Goal: Task Accomplishment & Management: Manage account settings

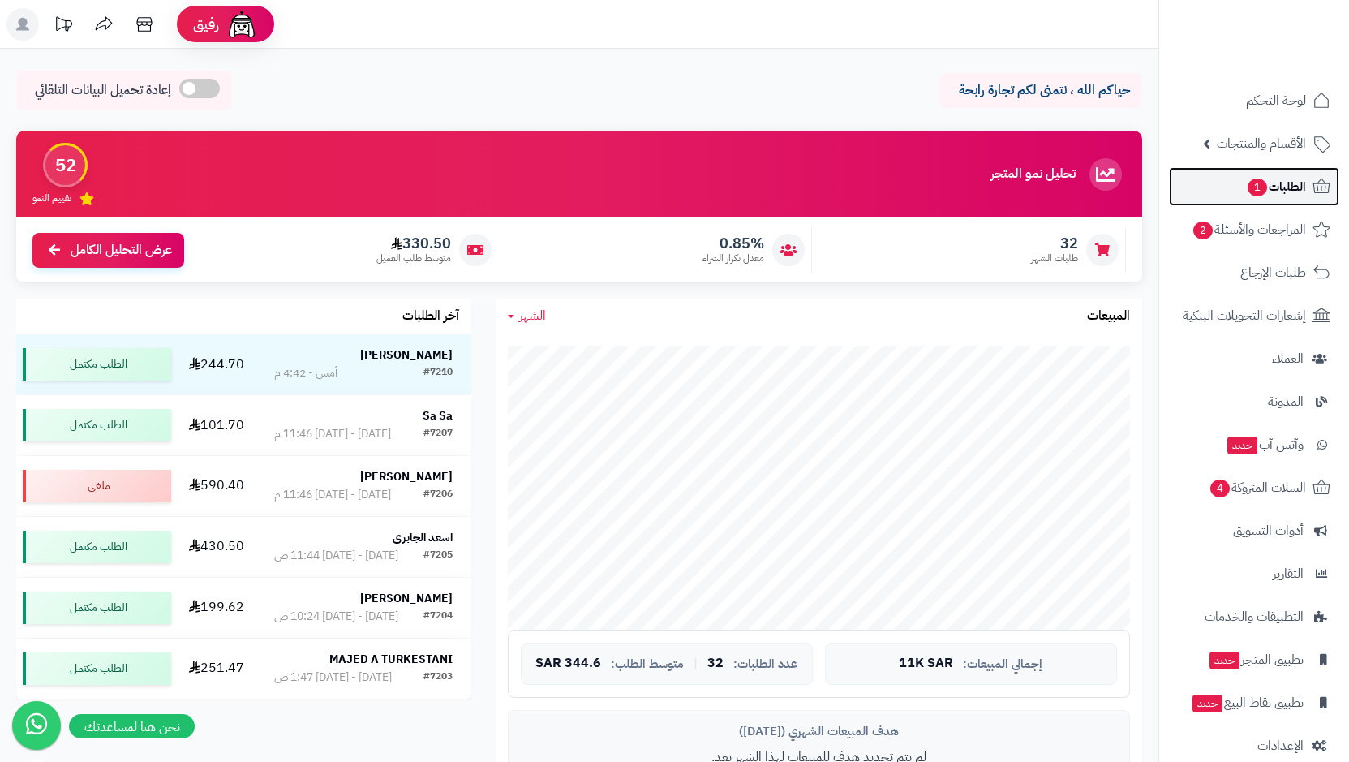
click at [1273, 185] on span "الطلبات 1" at bounding box center [1276, 186] width 60 height 23
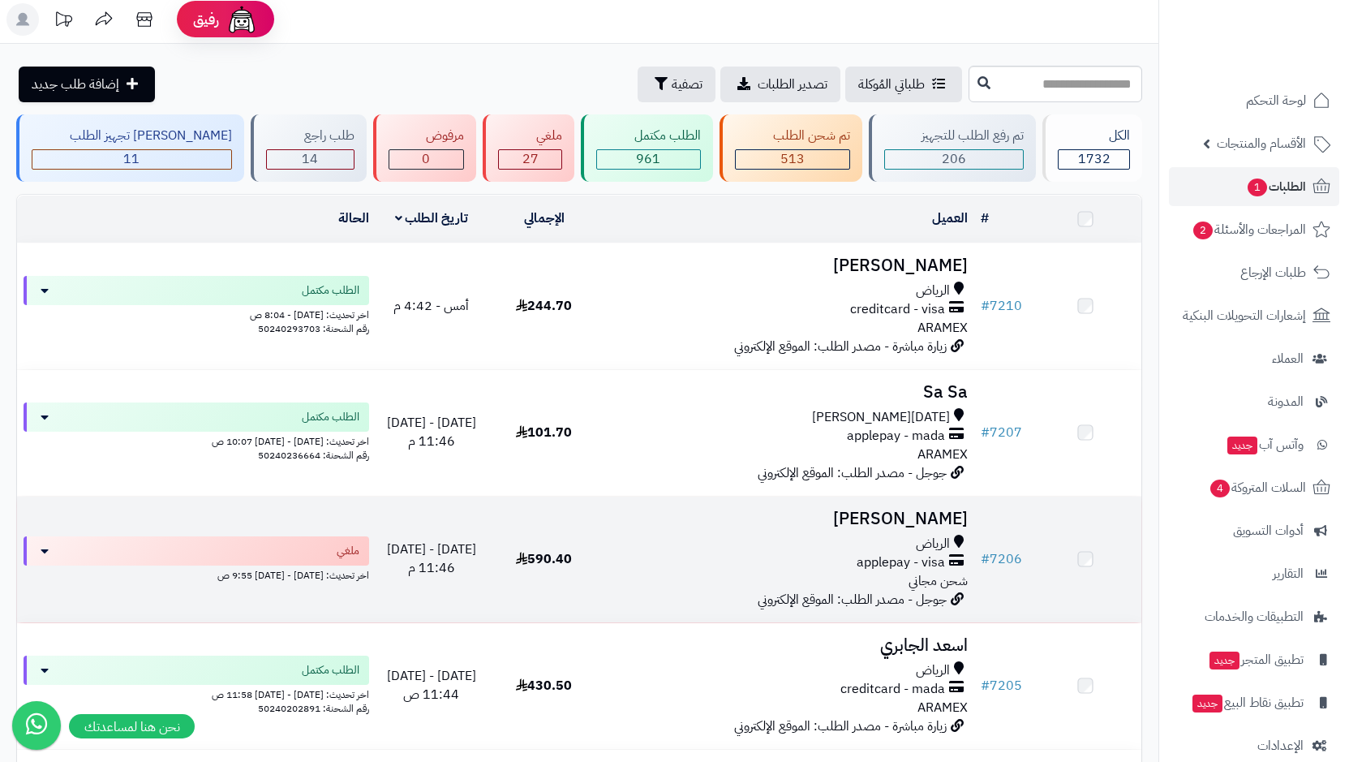
scroll to position [162, 0]
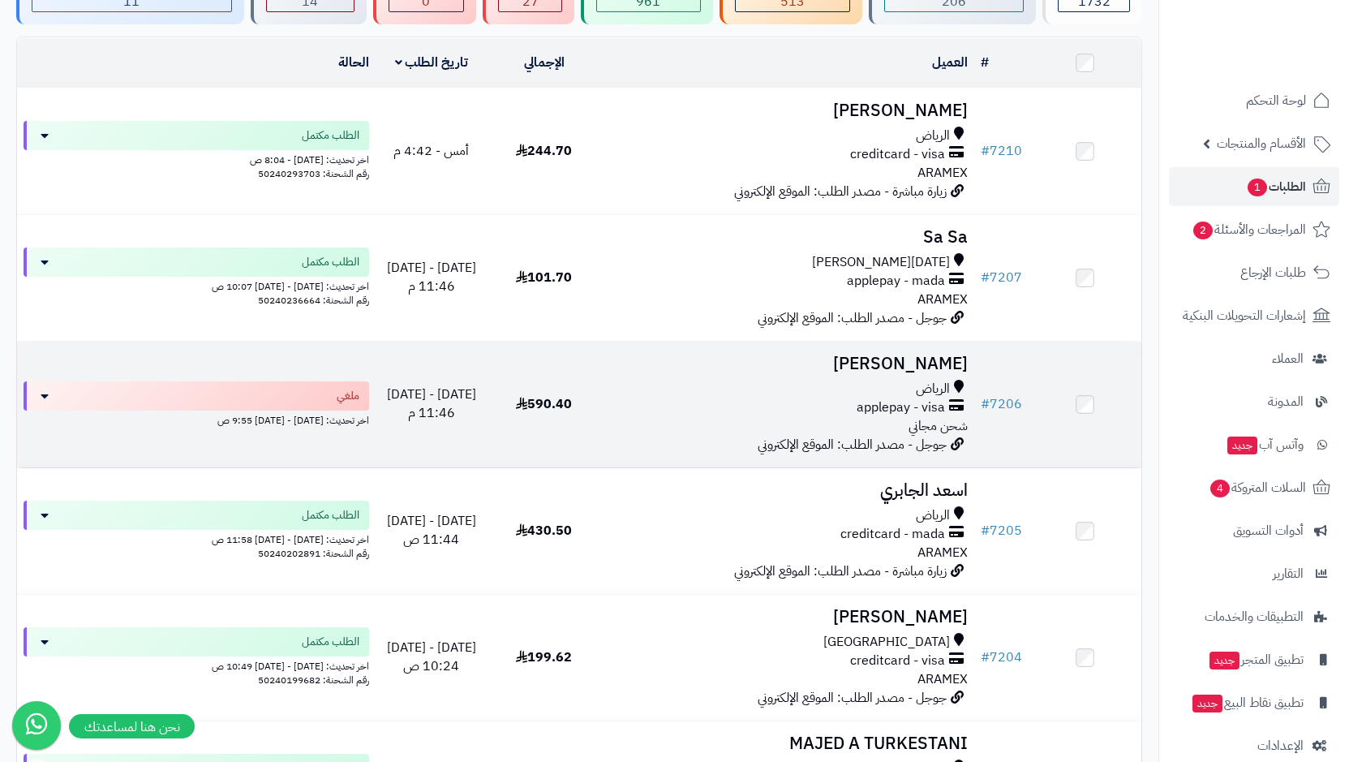
click at [829, 406] on div "applepay - visa" at bounding box center [788, 407] width 362 height 19
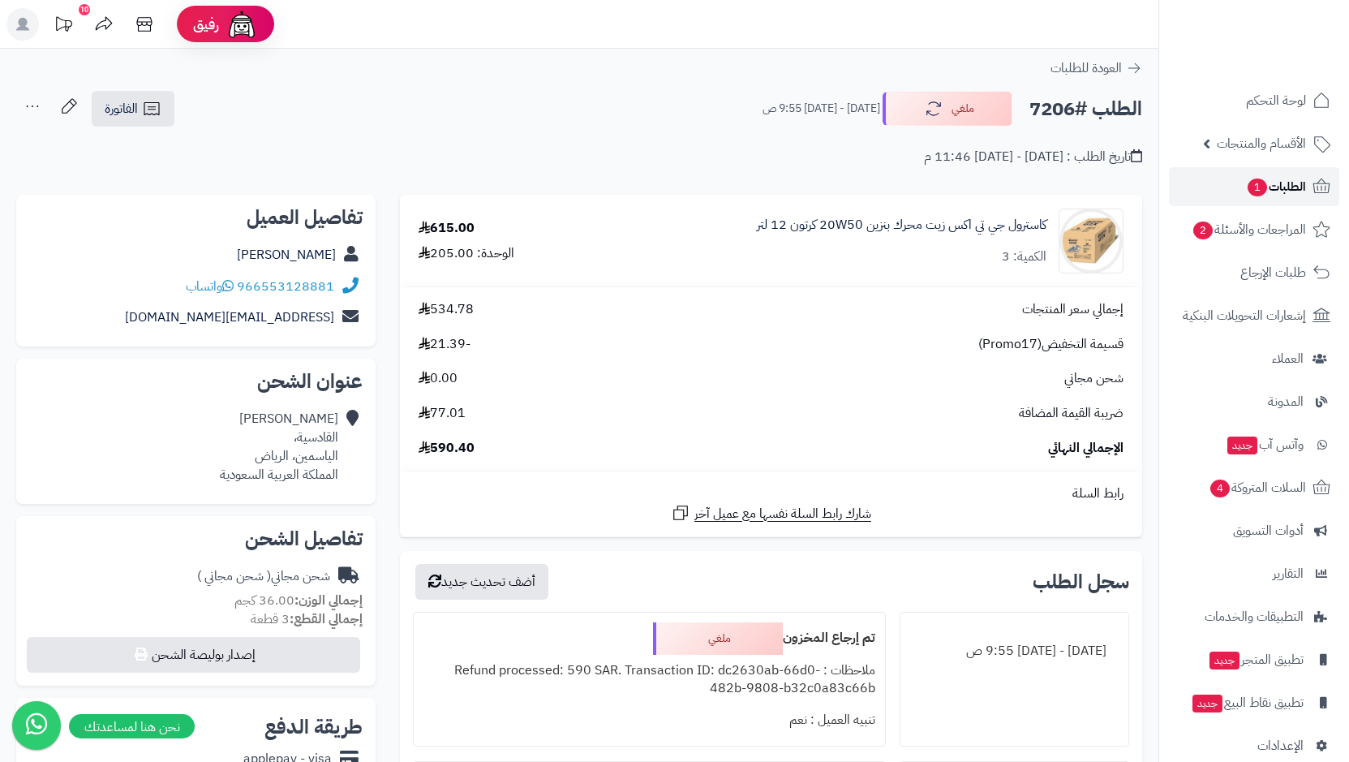
click at [1250, 190] on span "1" at bounding box center [1257, 188] width 19 height 18
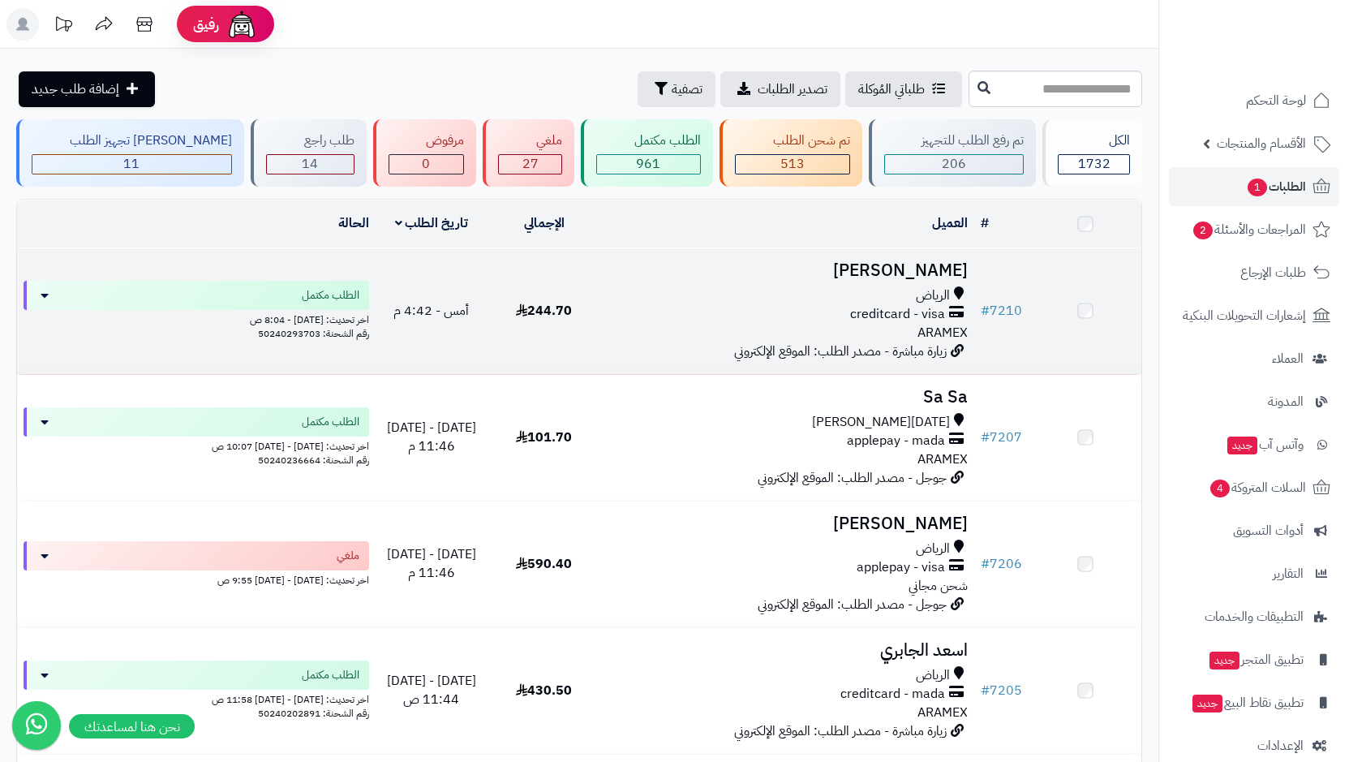
click at [911, 321] on span "creditcard - visa" at bounding box center [897, 314] width 95 height 19
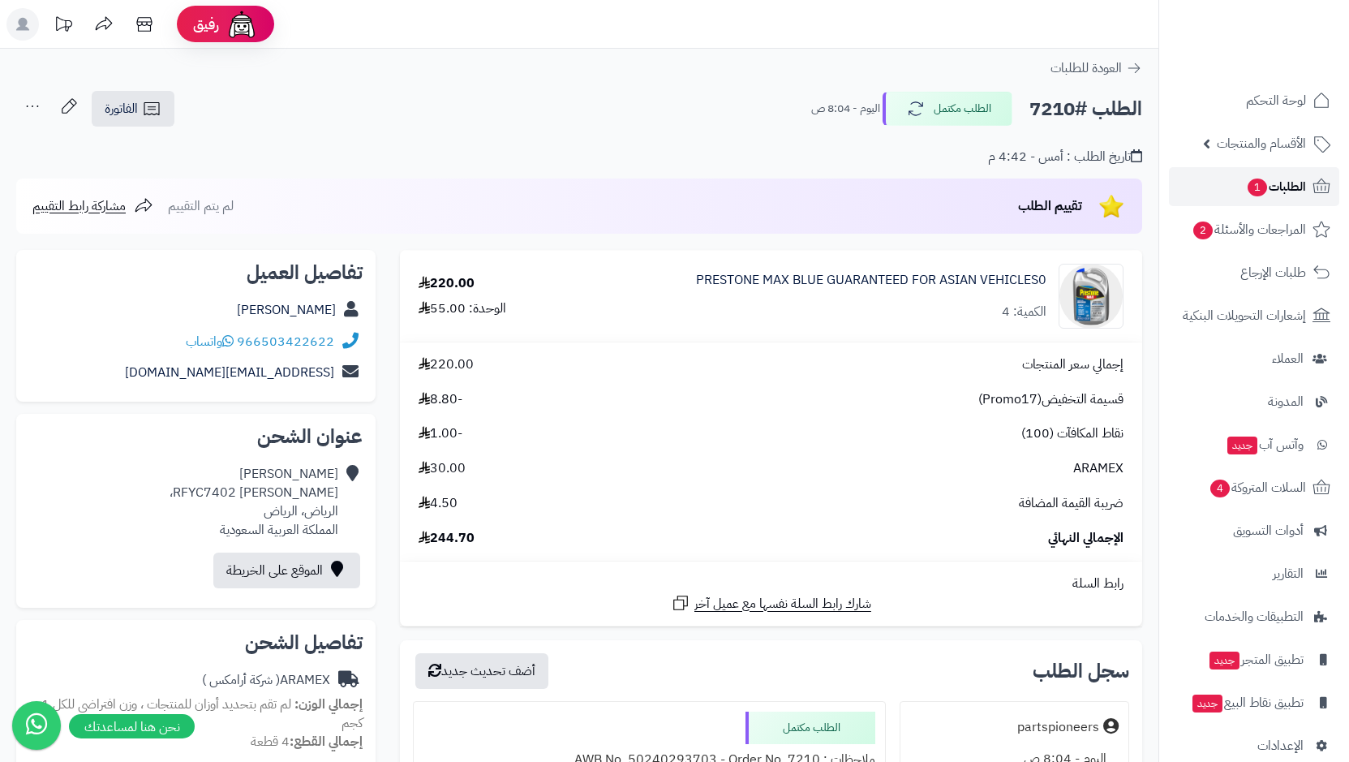
click at [1259, 184] on span "1" at bounding box center [1257, 188] width 19 height 18
